Goal: Information Seeking & Learning: Learn about a topic

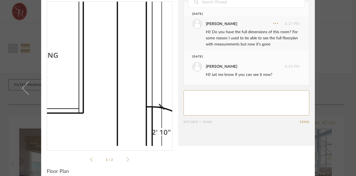
scroll to position [19, 0]
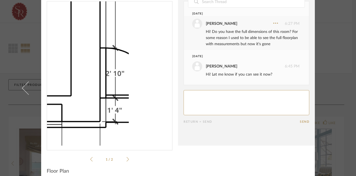
click at [154, 103] on img "0" at bounding box center [109, 73] width 125 height 144
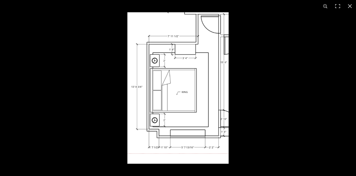
click at [278, 91] on div at bounding box center [305, 100] width 356 height 176
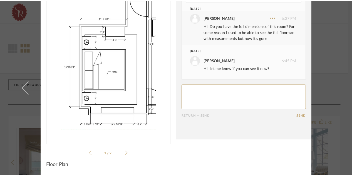
scroll to position [24, 0]
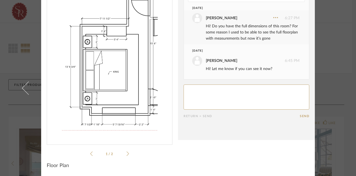
click at [123, 155] on li "1 / 2" at bounding box center [110, 153] width 34 height 7
click at [127, 152] on icon at bounding box center [128, 153] width 3 height 5
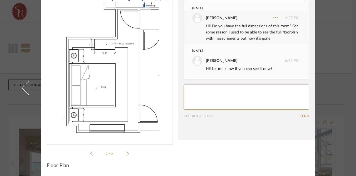
click at [93, 154] on li "2 / 2" at bounding box center [110, 153] width 34 height 7
click at [82, 154] on div "[PERSON_NAME]...ence (1).pdf [PERSON_NAME]...ence (1).pdf 2 / 2" at bounding box center [110, 76] width 126 height 161
click at [90, 152] on icon at bounding box center [91, 153] width 3 height 5
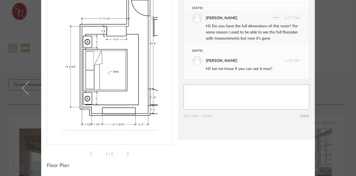
click at [339, 91] on div "× [PERSON_NAME]...ence (1).pdf [PERSON_NAME]...ence (1).pdf 1 / 2 Date [DATE] […" at bounding box center [178, 88] width 356 height 176
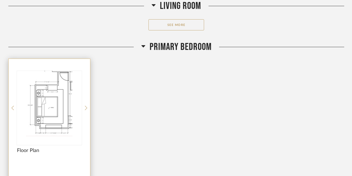
scroll to position [1118, 0]
click at [47, 82] on img "0" at bounding box center [49, 106] width 65 height 70
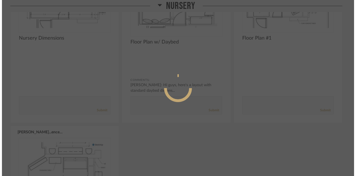
scroll to position [0, 0]
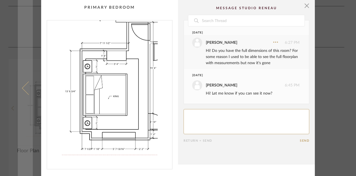
click at [21, 65] on link at bounding box center [25, 88] width 15 height 176
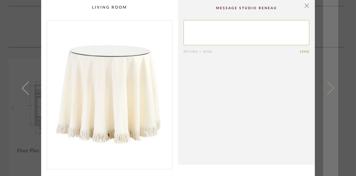
click at [329, 42] on link at bounding box center [330, 88] width 15 height 176
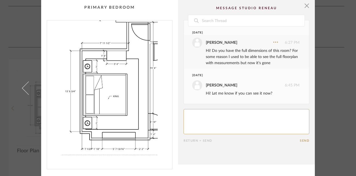
click at [329, 42] on div "× [PERSON_NAME]...ence (1).pdf [PERSON_NAME]...ence (1).pdf 1 / 2 Date [DATE] […" at bounding box center [178, 100] width 321 height 201
click at [306, 8] on span "button" at bounding box center [306, 5] width 11 height 11
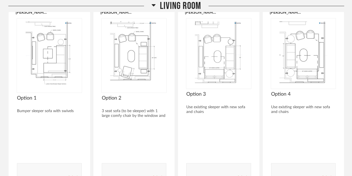
scroll to position [934, 0]
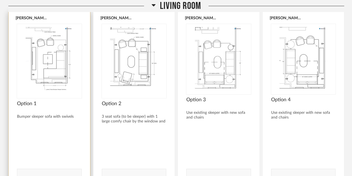
click at [50, 56] on img "0" at bounding box center [49, 59] width 65 height 70
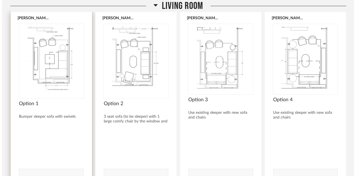
scroll to position [0, 0]
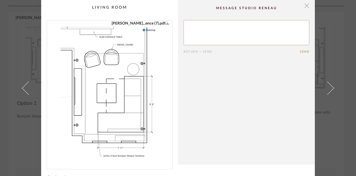
click at [307, 4] on span "button" at bounding box center [306, 5] width 11 height 11
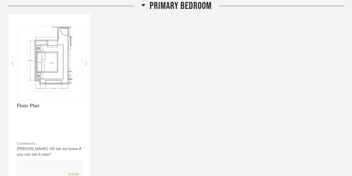
scroll to position [1193, 0]
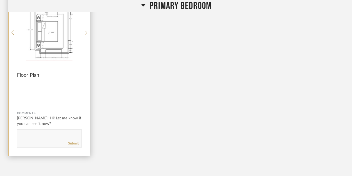
click at [44, 47] on img "0" at bounding box center [49, 31] width 65 height 70
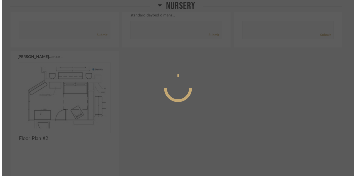
scroll to position [0, 0]
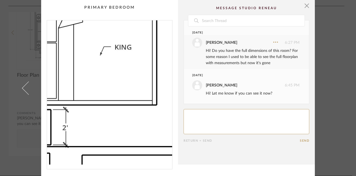
click at [110, 111] on img "0" at bounding box center [109, 92] width 125 height 144
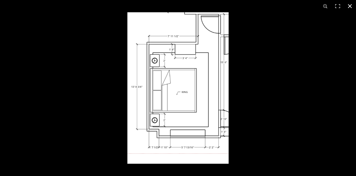
click at [286, 68] on div at bounding box center [305, 100] width 356 height 176
